Goal: Task Accomplishment & Management: Use online tool/utility

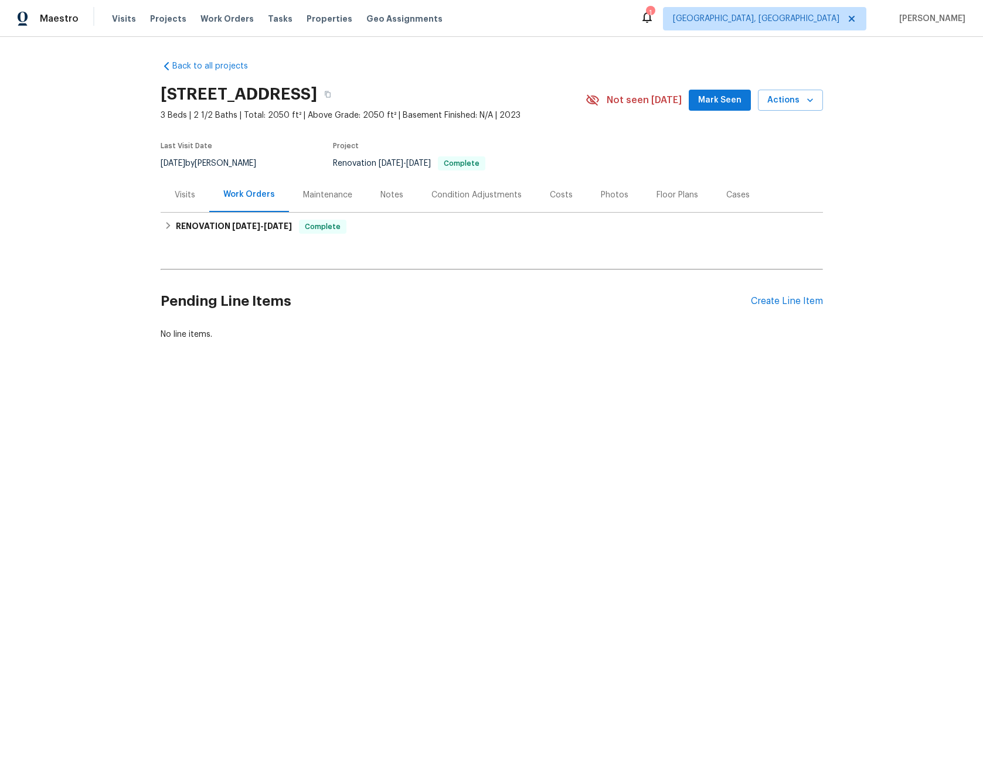
click at [181, 195] on div "Visits" at bounding box center [185, 195] width 21 height 12
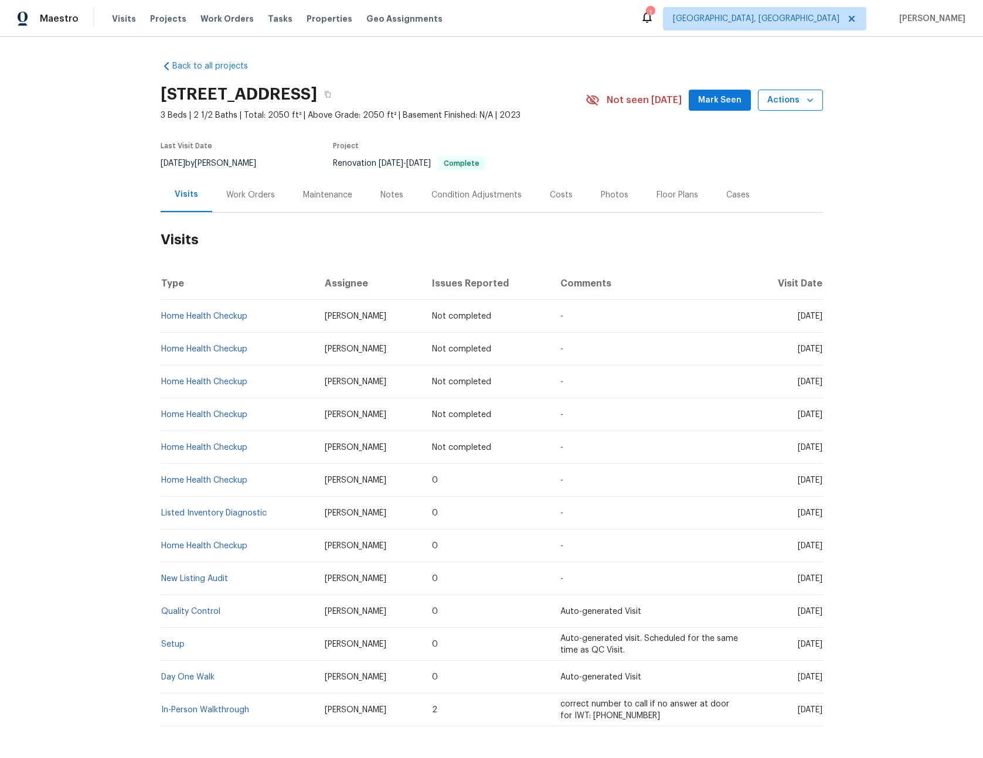
click at [781, 96] on span "Actions" at bounding box center [790, 100] width 46 height 15
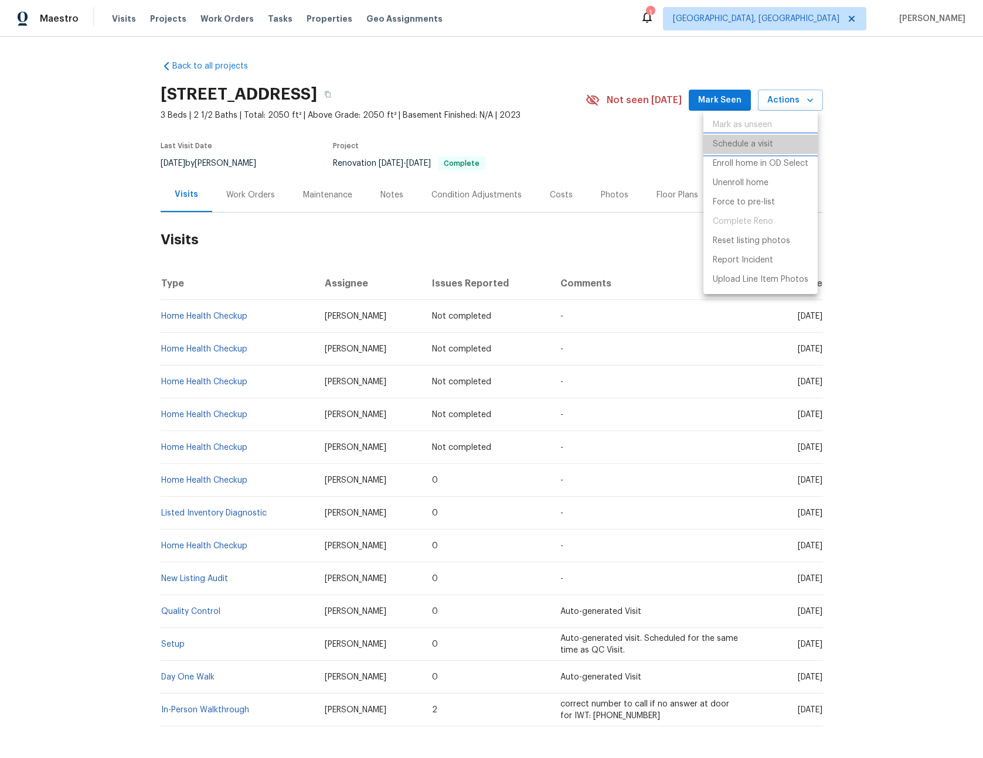
click at [738, 146] on p "Schedule a visit" at bounding box center [742, 144] width 60 height 12
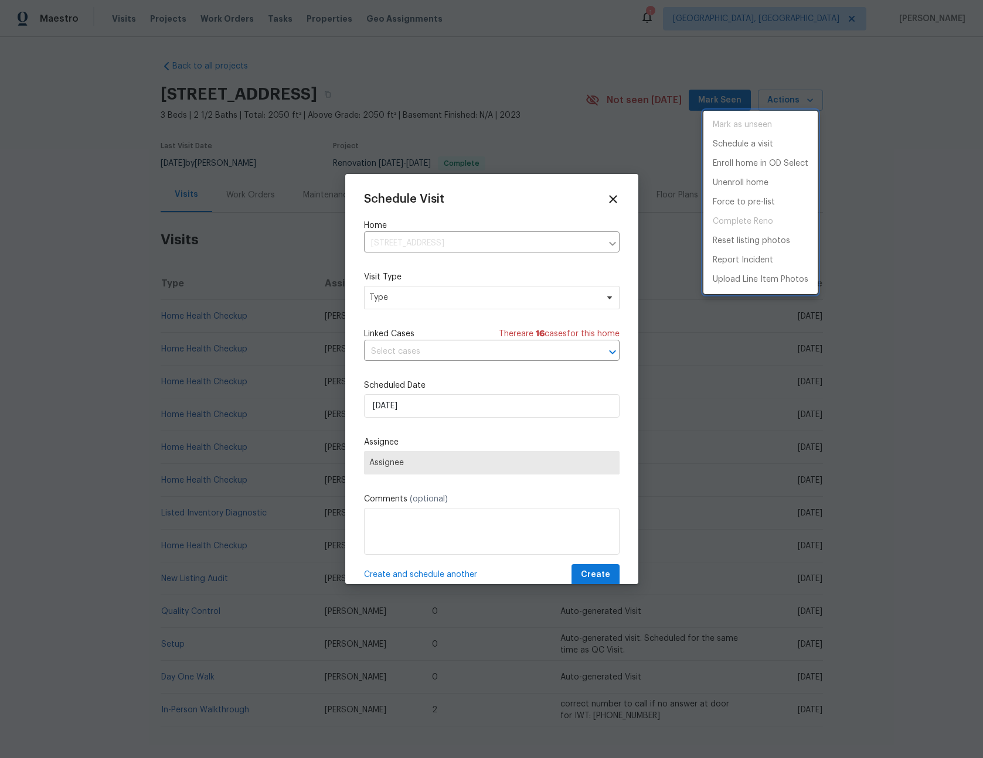
click at [411, 296] on div at bounding box center [491, 379] width 983 height 758
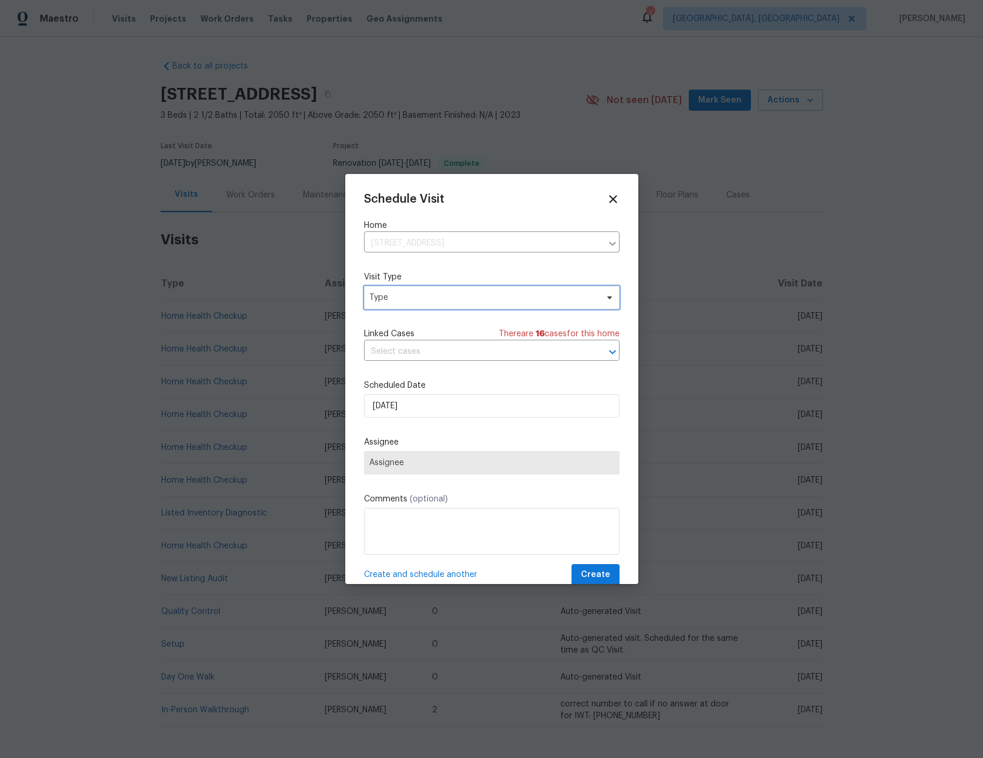
click at [408, 301] on span "Type" at bounding box center [483, 298] width 228 height 12
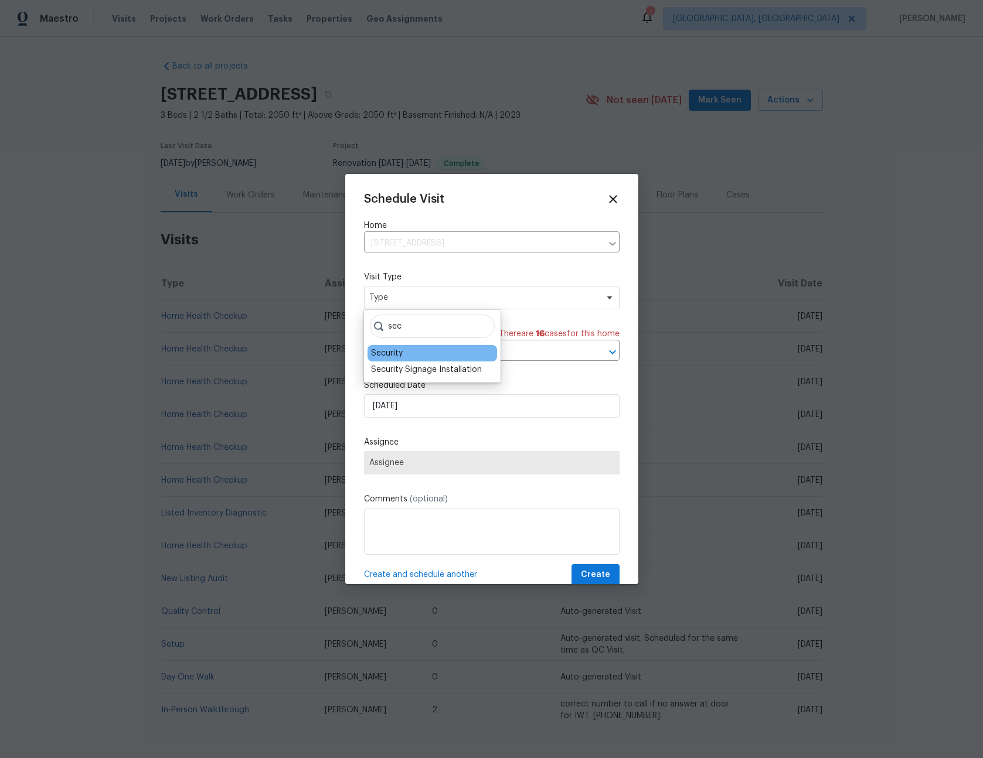
type input "sec"
click at [396, 354] on div "Security" at bounding box center [387, 353] width 32 height 12
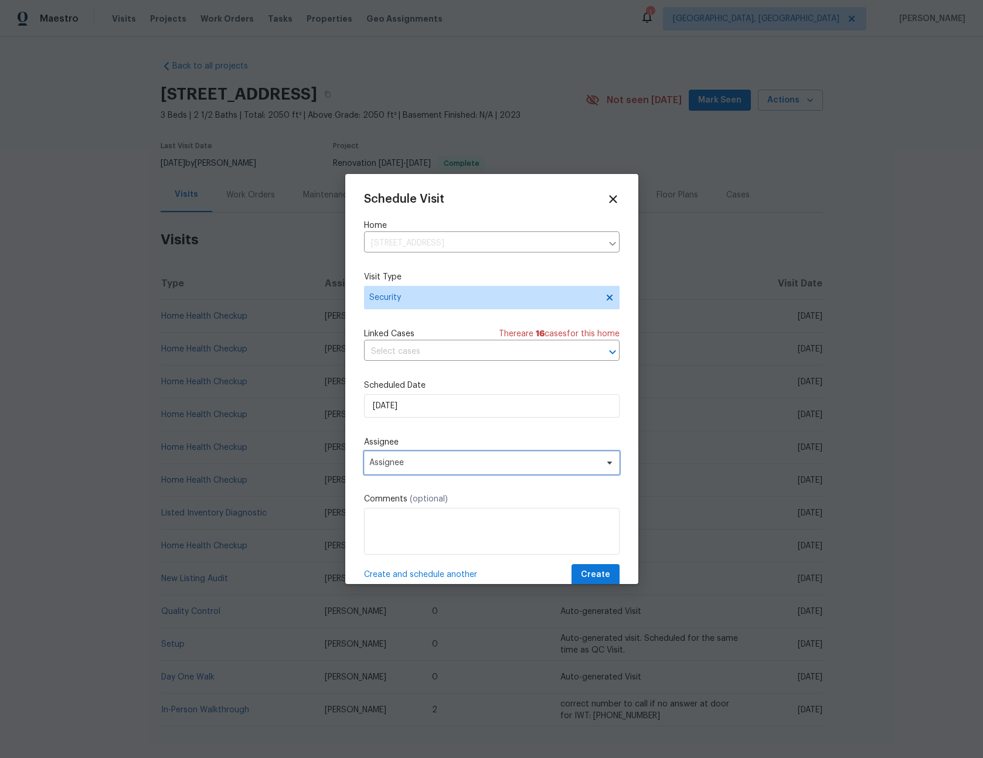
click at [407, 472] on span "Assignee" at bounding box center [491, 462] width 255 height 23
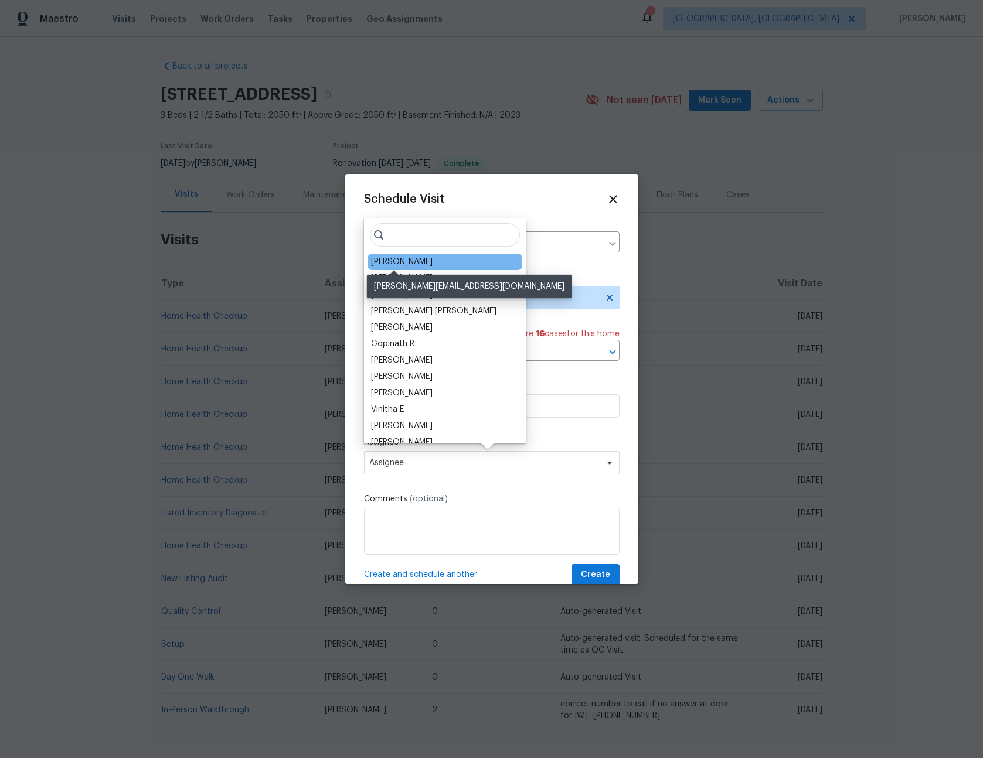
click at [398, 264] on div "[PERSON_NAME]" at bounding box center [402, 262] width 62 height 12
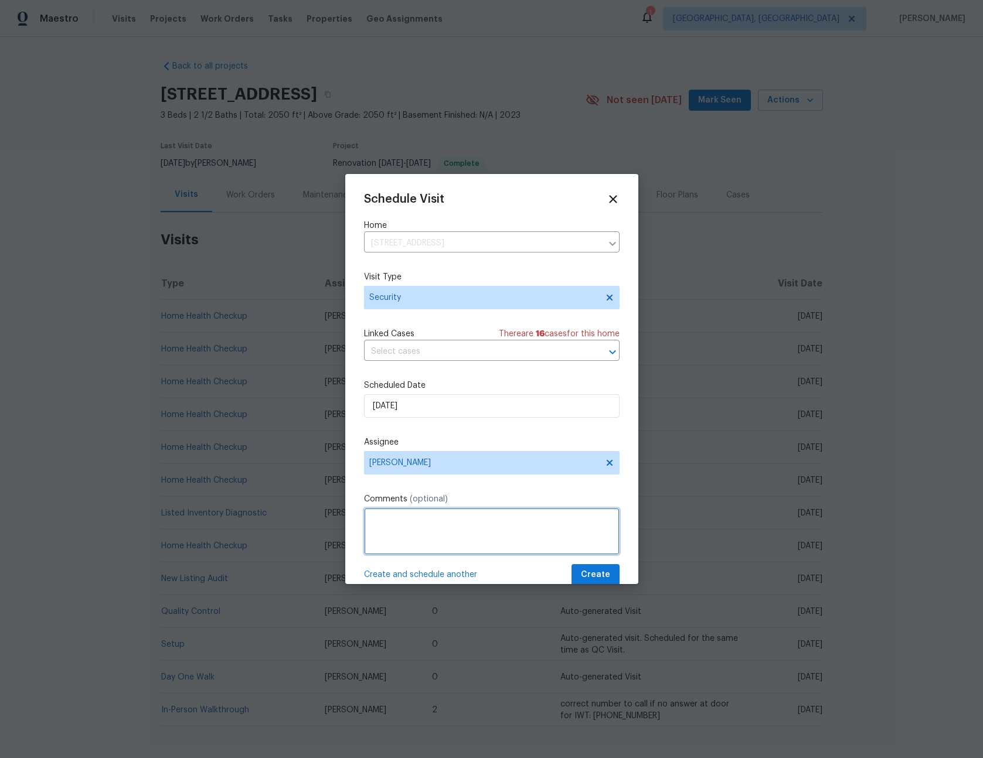
click at [438, 546] on textarea at bounding box center [491, 531] width 255 height 47
type textarea "-"
paste textarea "Rental Scammer has obtained the LB code. Please visit and change the code asap.…"
type textarea "Rental Scammer has obtained the LB code. Please visit and change the code asap.…"
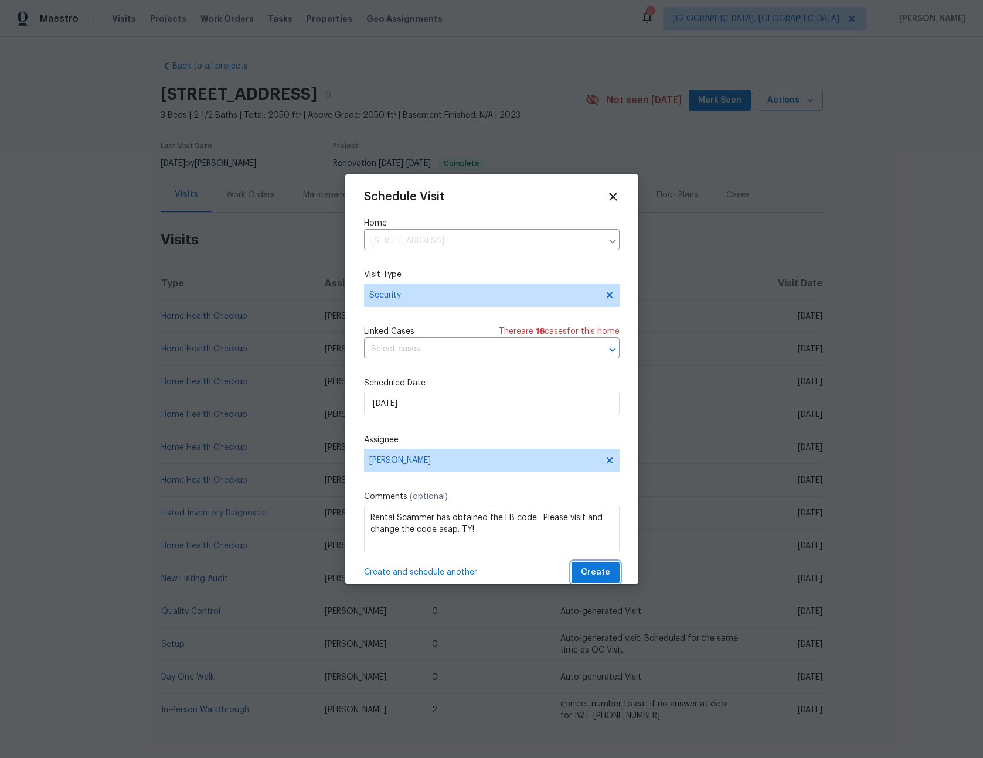
click at [571, 562] on button "Create" at bounding box center [595, 573] width 48 height 22
